Goal: Information Seeking & Learning: Learn about a topic

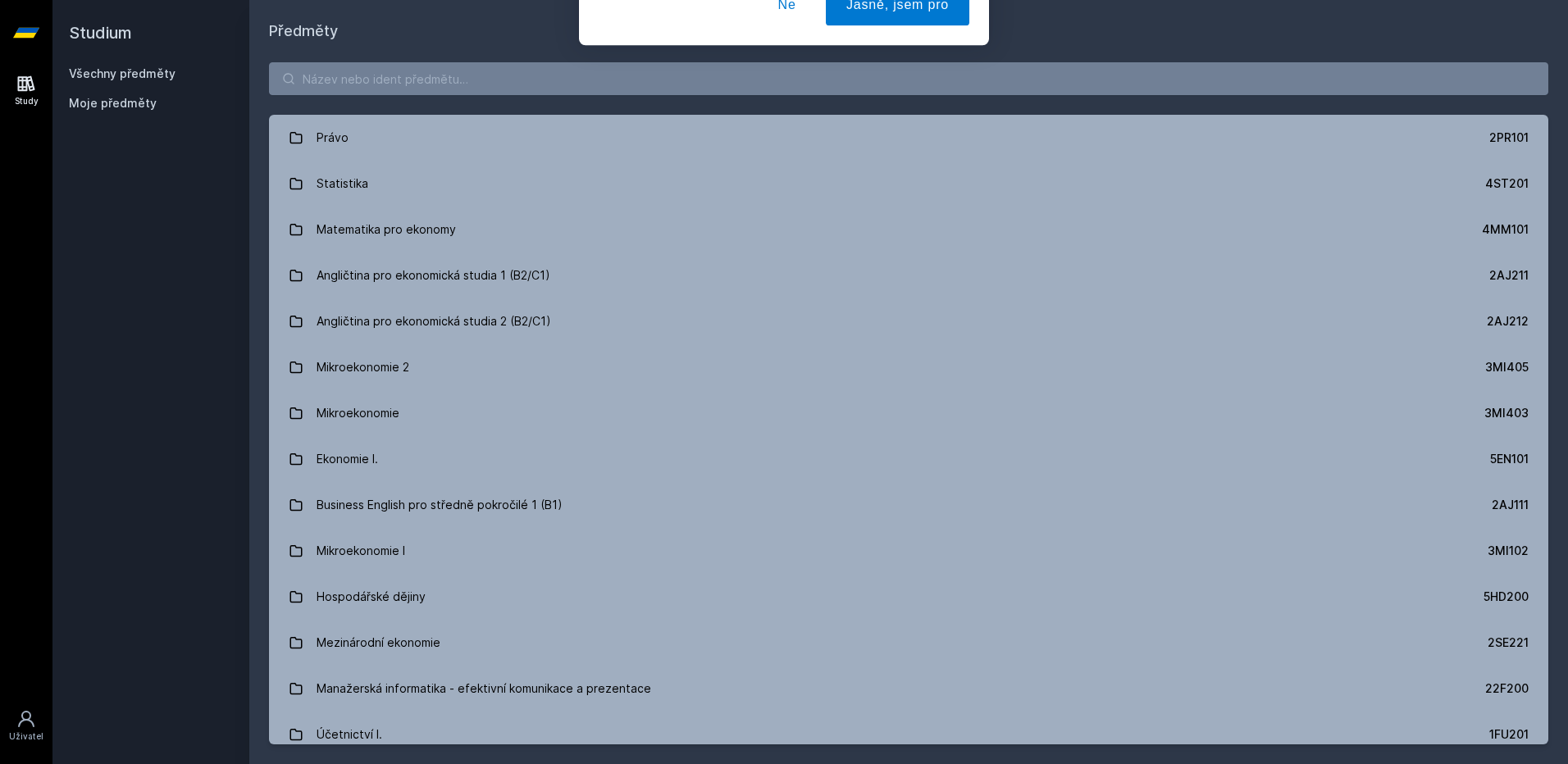
click at [793, 117] on button "Ne" at bounding box center [786, 106] width 59 height 41
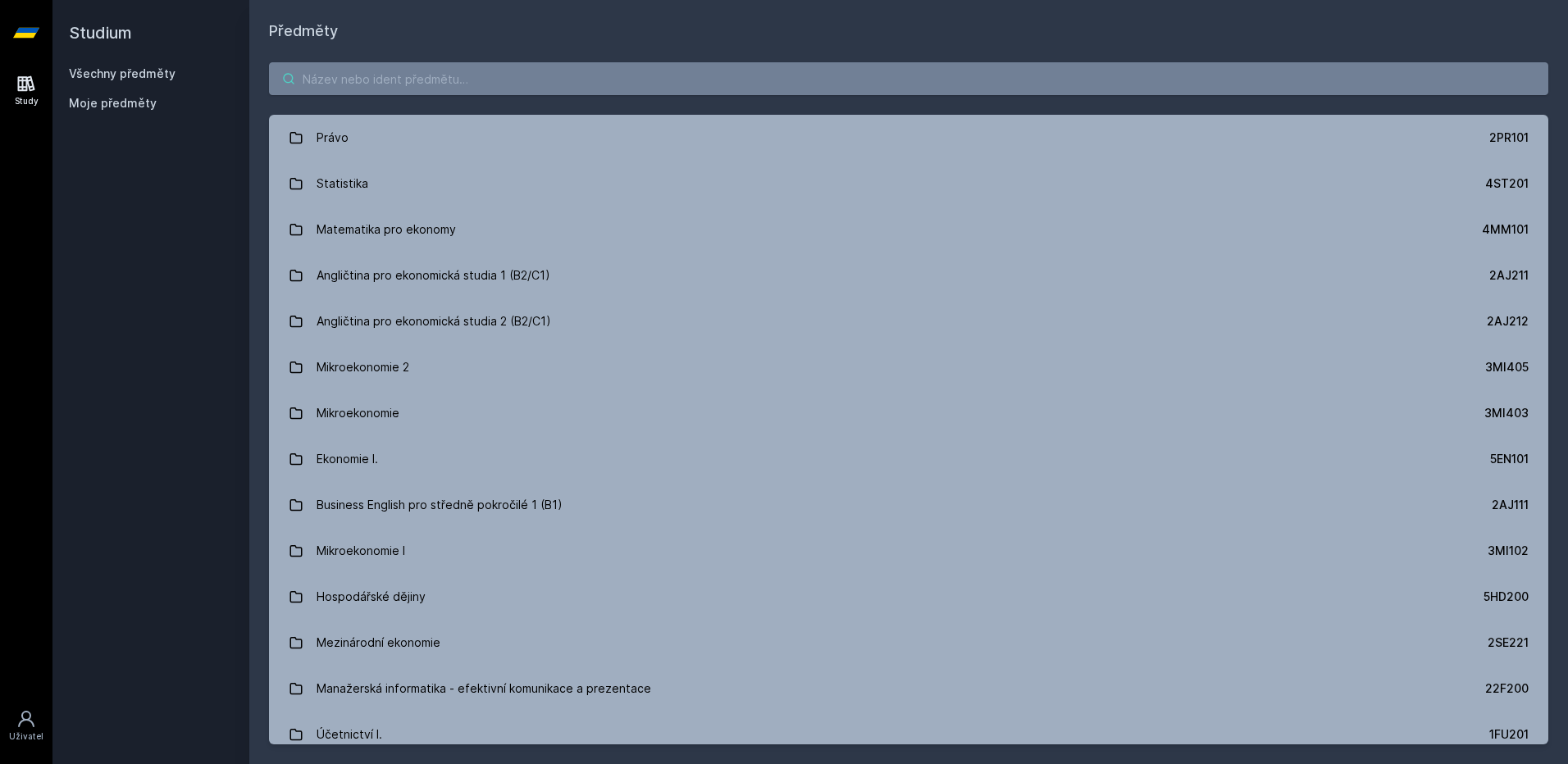
click at [815, 74] on input "search" at bounding box center [909, 78] width 1280 height 32
click at [927, 75] on input "search" at bounding box center [909, 78] width 1280 height 32
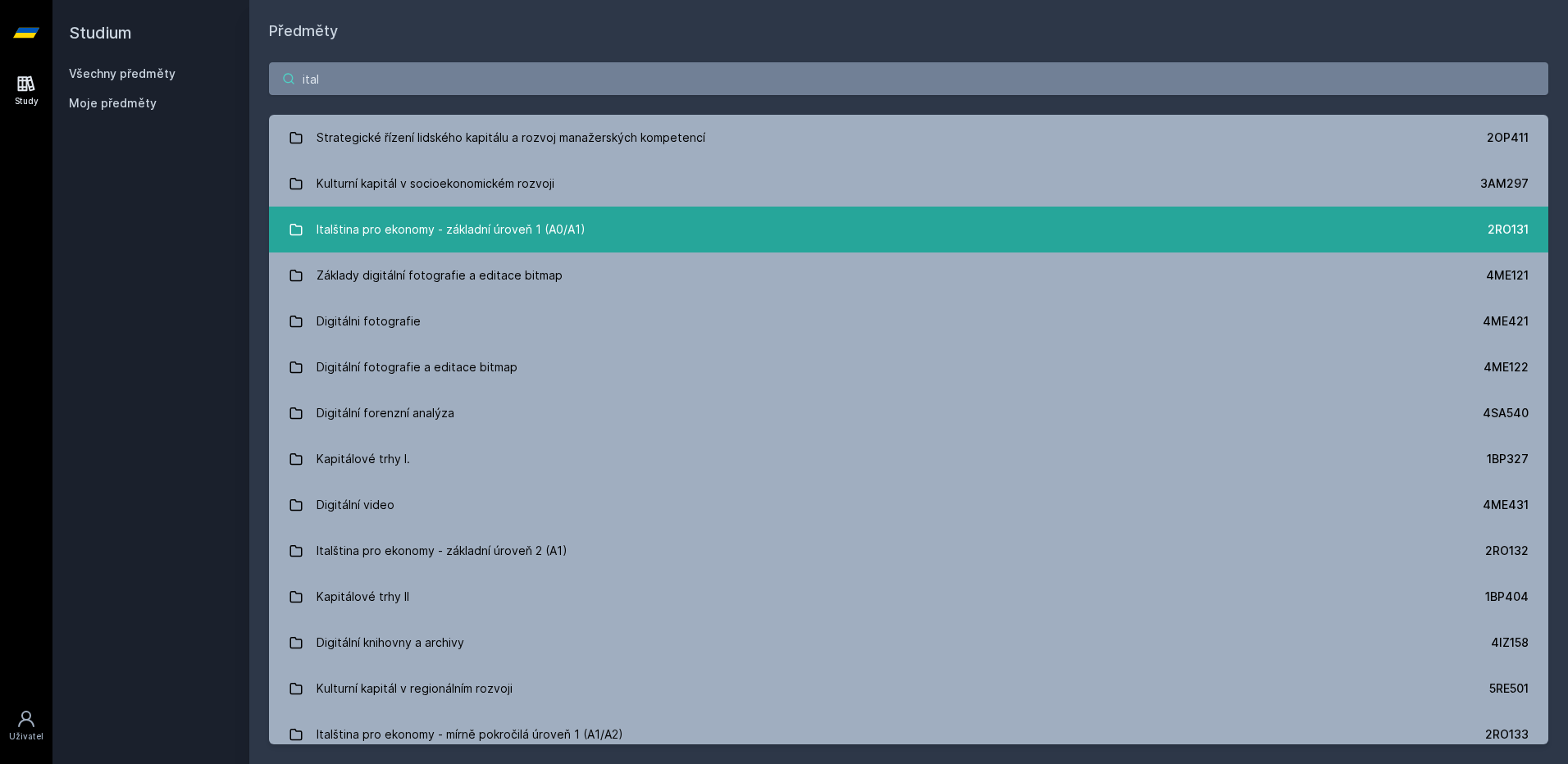
type input "ital"
click at [629, 229] on link "Italština pro ekonomy - základní úroveň 1 (A0/A1) 2RO131" at bounding box center [909, 229] width 1280 height 46
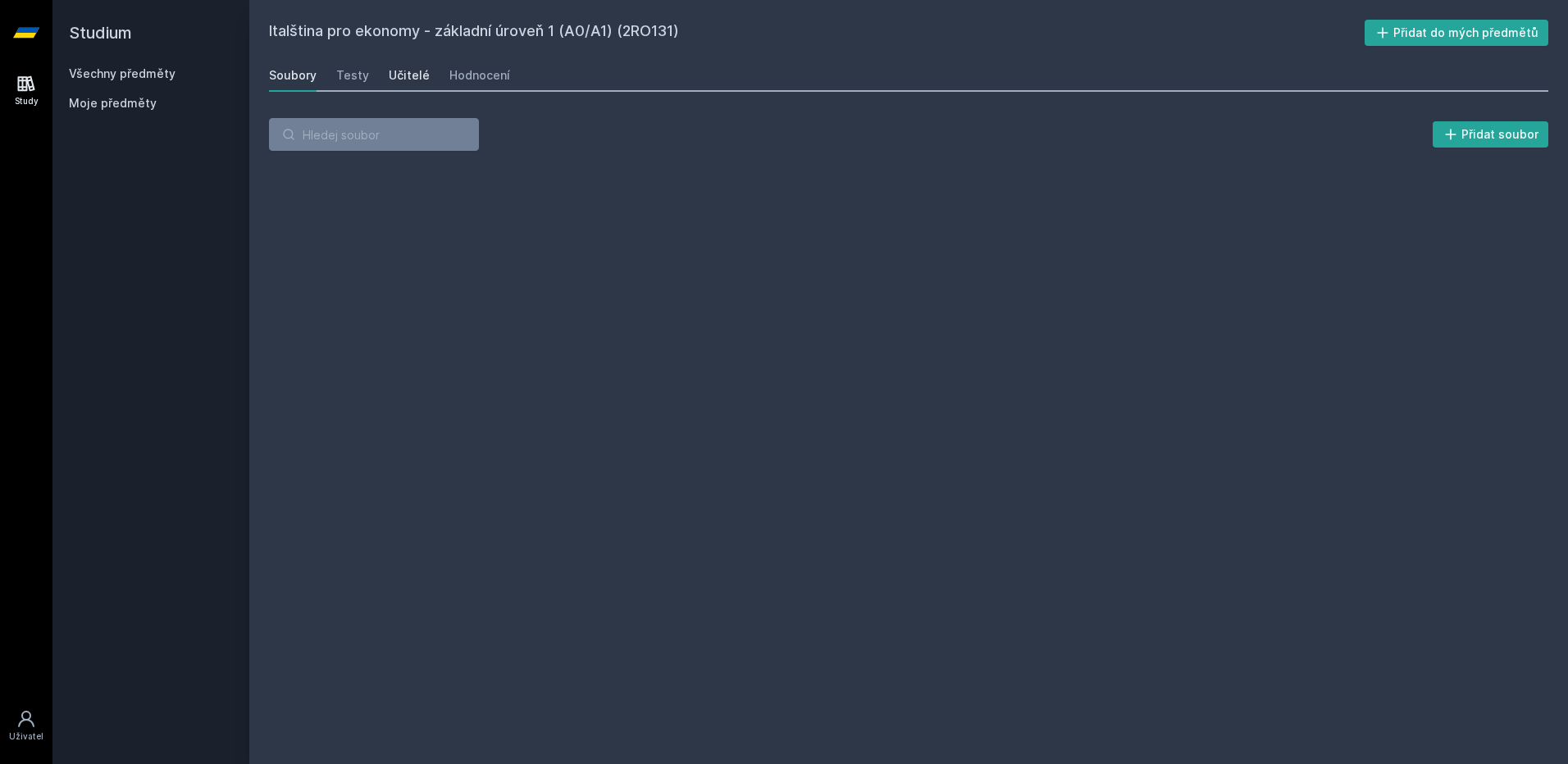
click at [416, 76] on div "Učitelé" at bounding box center [409, 76] width 41 height 17
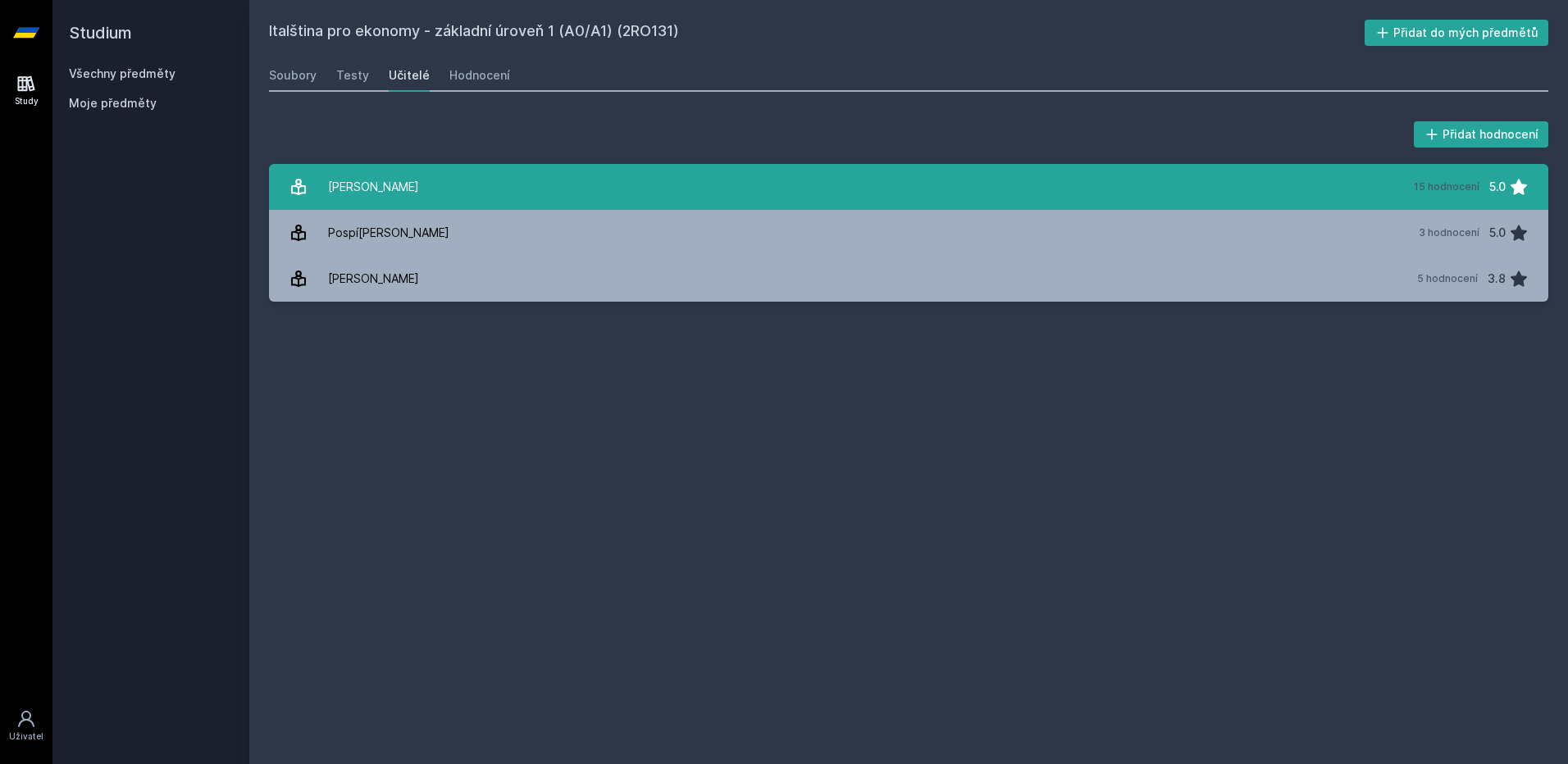
click at [1102, 207] on link "Ferrar[PERSON_NAME] 15 hodnocení 5.0" at bounding box center [909, 186] width 1280 height 46
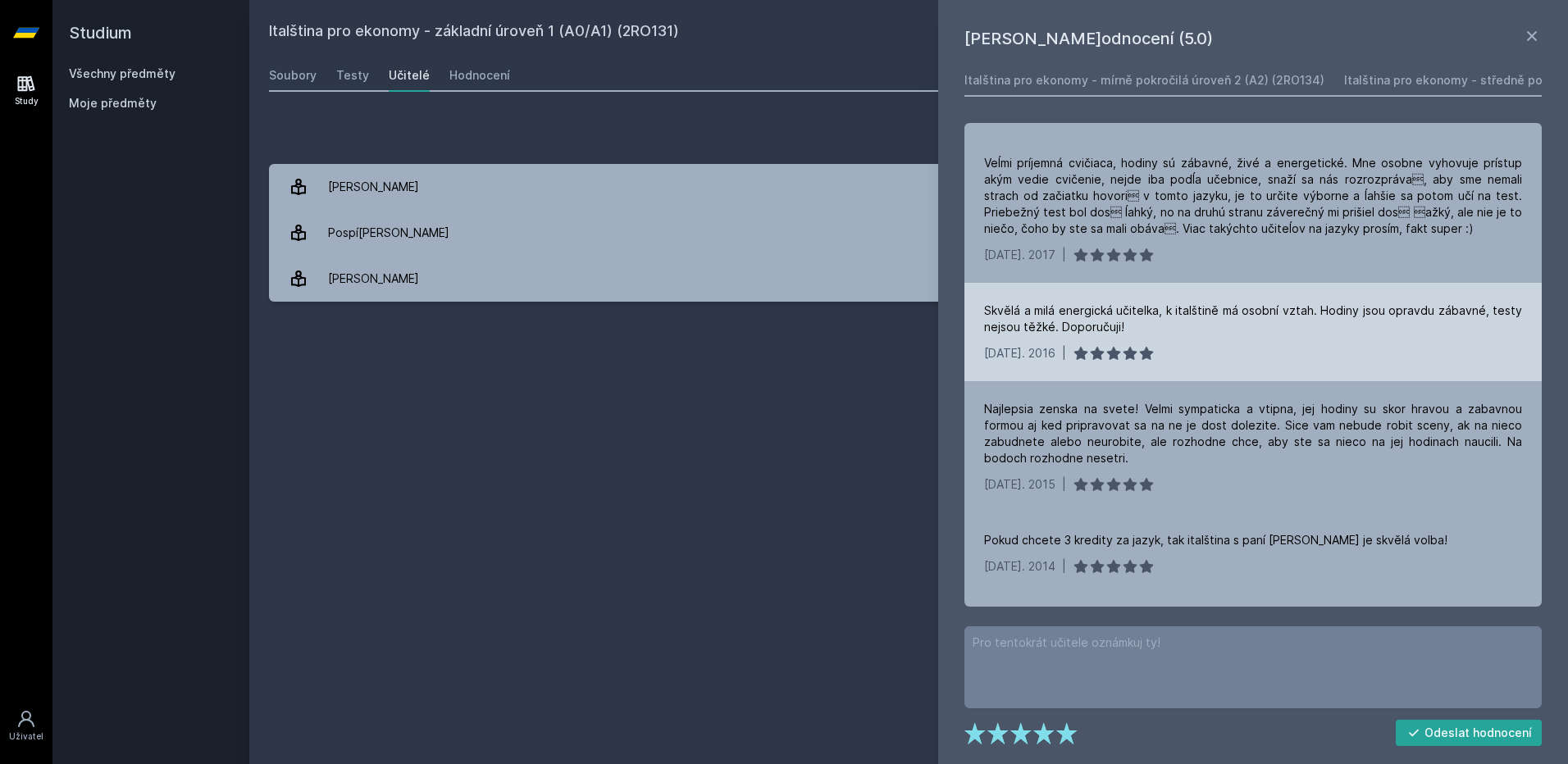
scroll to position [656, 0]
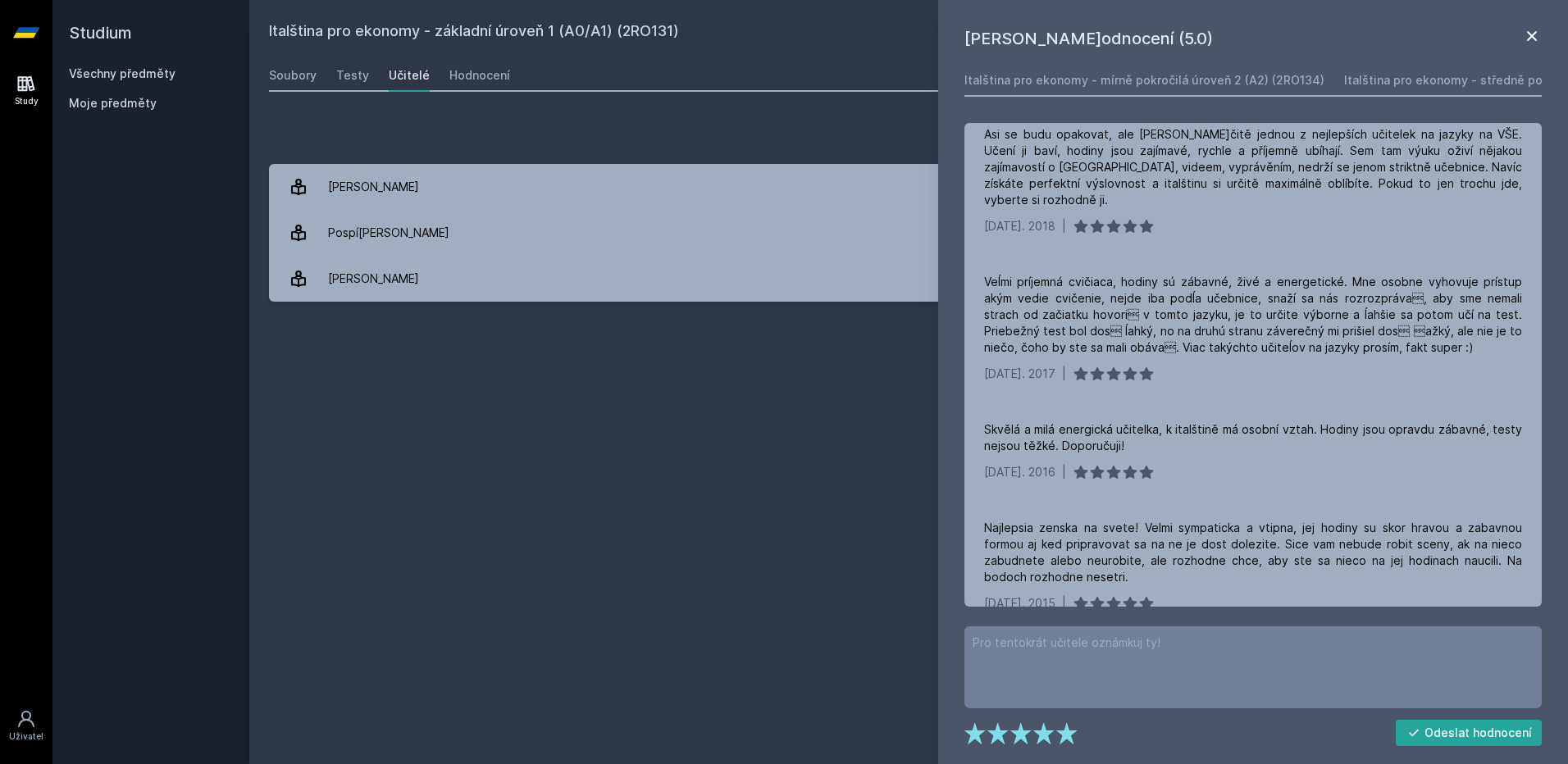
click at [1521, 36] on h1 "[PERSON_NAME]odnocení (5.0)" at bounding box center [1243, 39] width 558 height 25
click at [1526, 33] on icon at bounding box center [1532, 37] width 20 height 20
